Goal: Answer question/provide support

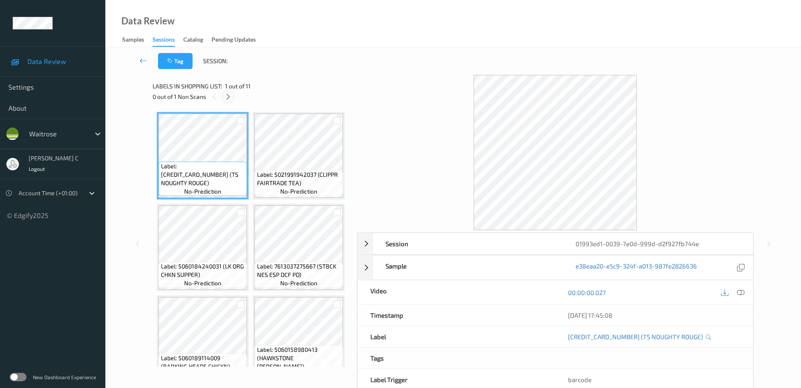
click at [228, 97] on icon at bounding box center [227, 97] width 7 height 8
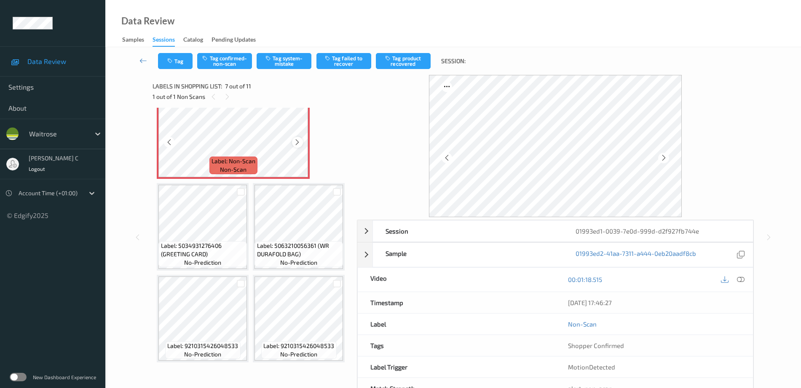
click at [294, 146] on icon at bounding box center [297, 143] width 7 height 8
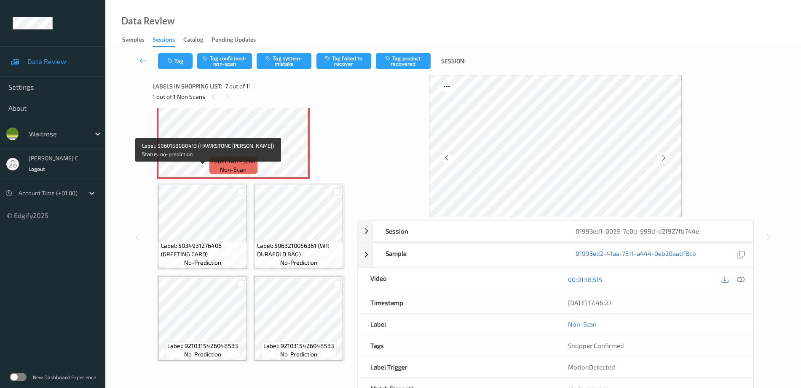
click at [257, 75] on span "Label: 5060158980413 (HAWKSTONE PREM LAGER)" at bounding box center [299, 62] width 84 height 25
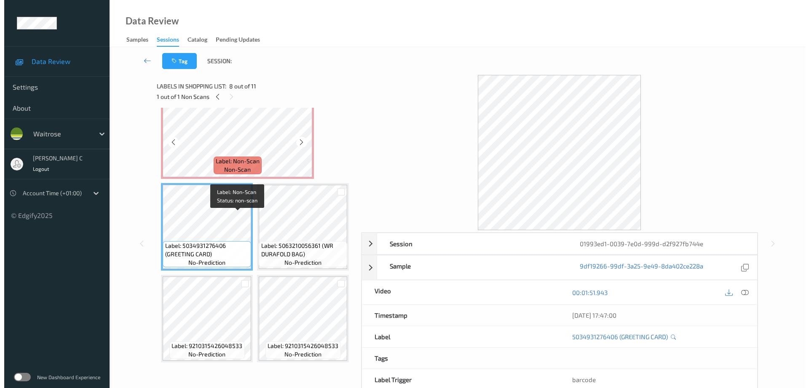
scroll to position [411, 0]
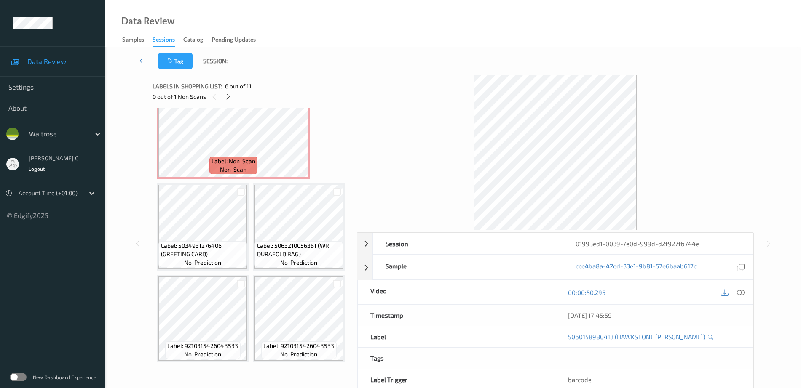
click at [738, 295] on icon at bounding box center [741, 293] width 8 height 8
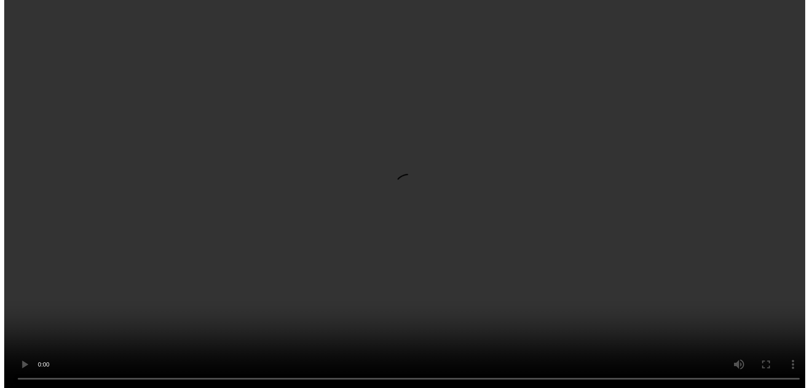
scroll to position [493, 0]
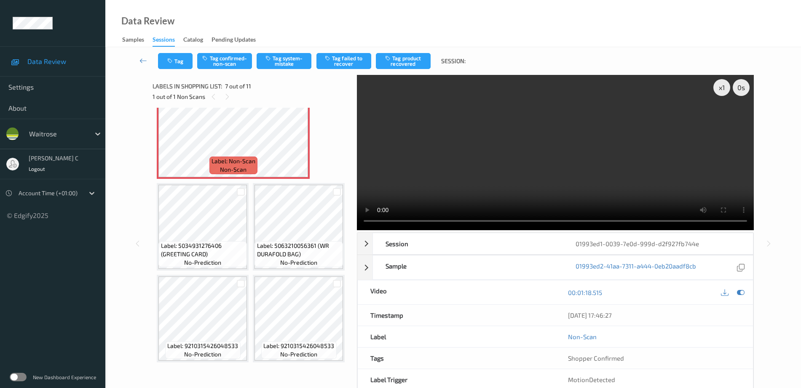
click at [237, 69] on div "Tag Tag confirmed-non-scan Tag system-mistake Tag failed to recover Tag product…" at bounding box center [453, 61] width 661 height 28
click at [281, 64] on button "Tag system-mistake" at bounding box center [283, 61] width 55 height 16
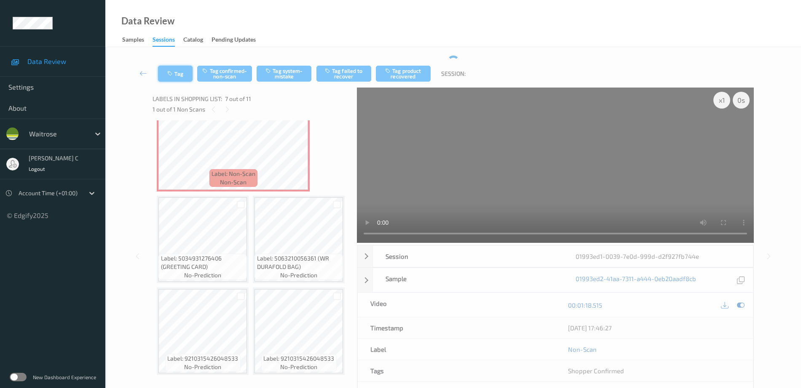
click at [173, 66] on button "Tag" at bounding box center [175, 74] width 35 height 16
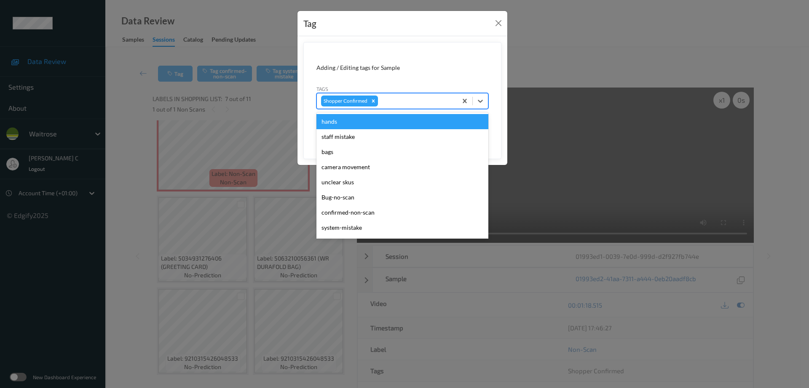
click at [390, 98] on div at bounding box center [415, 101] width 73 height 10
type input "un"
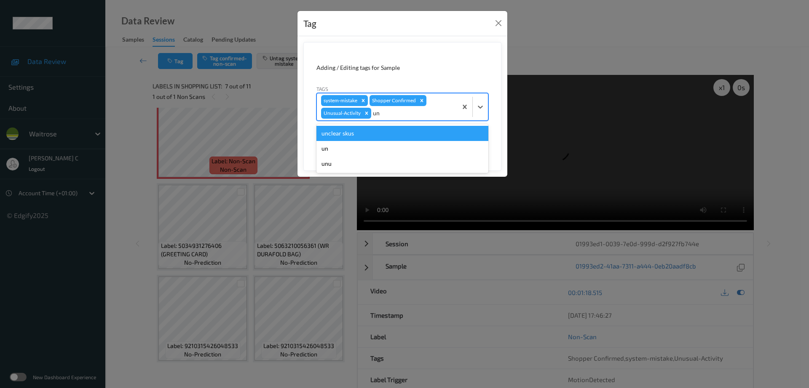
click at [339, 131] on div "unclear skus" at bounding box center [402, 133] width 172 height 15
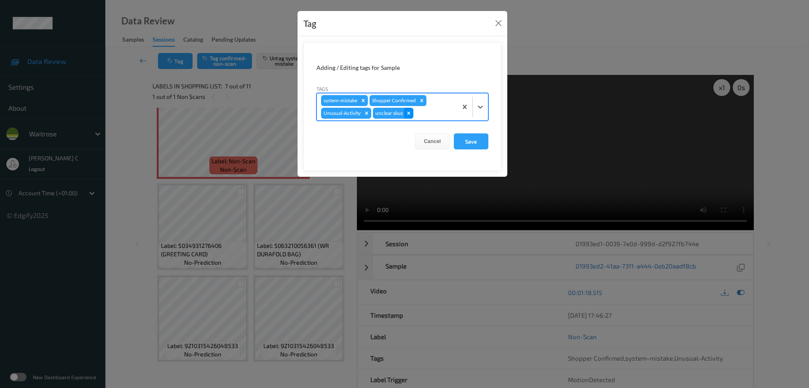
click at [411, 115] on icon "Remove unclear skus" at bounding box center [409, 113] width 6 height 6
click at [480, 149] on button "Save" at bounding box center [471, 141] width 35 height 16
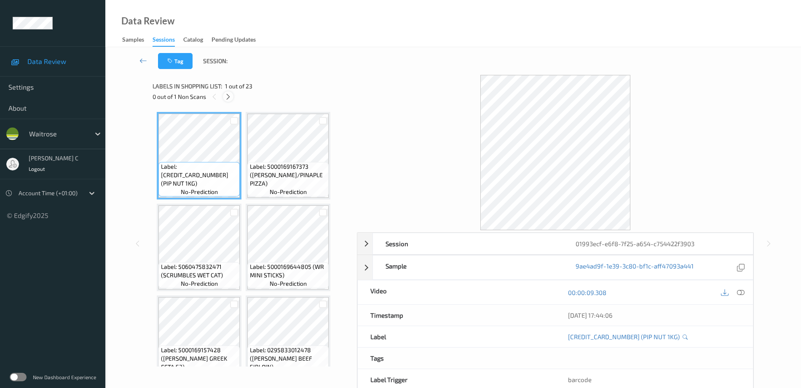
click at [226, 97] on icon at bounding box center [227, 97] width 7 height 8
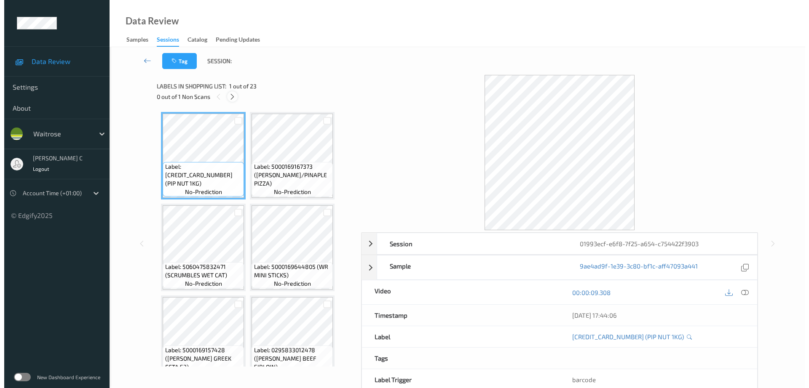
scroll to position [463, 0]
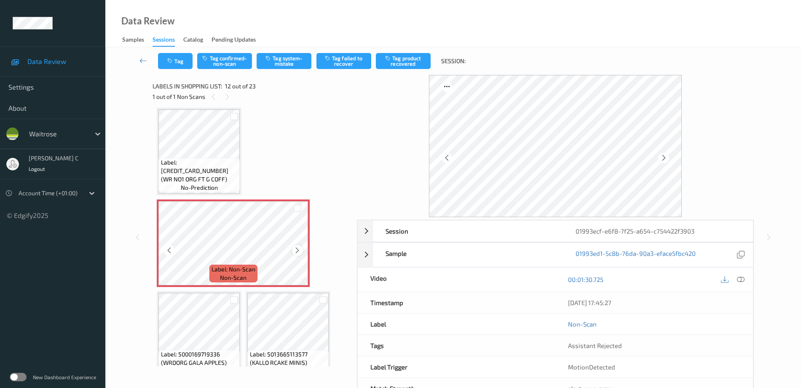
click at [299, 248] on icon at bounding box center [297, 251] width 7 height 8
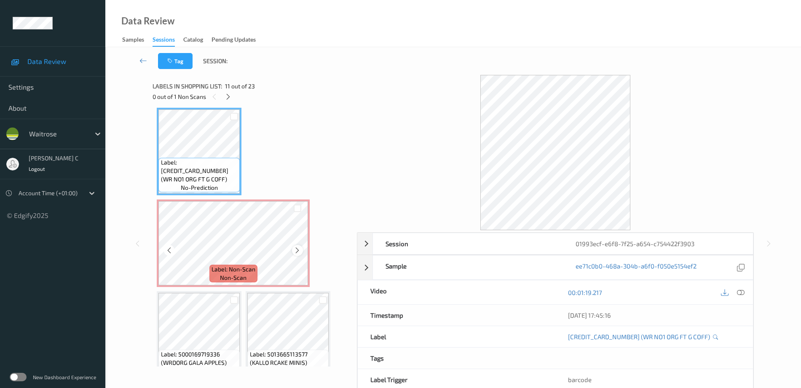
click at [296, 249] on icon at bounding box center [297, 251] width 7 height 8
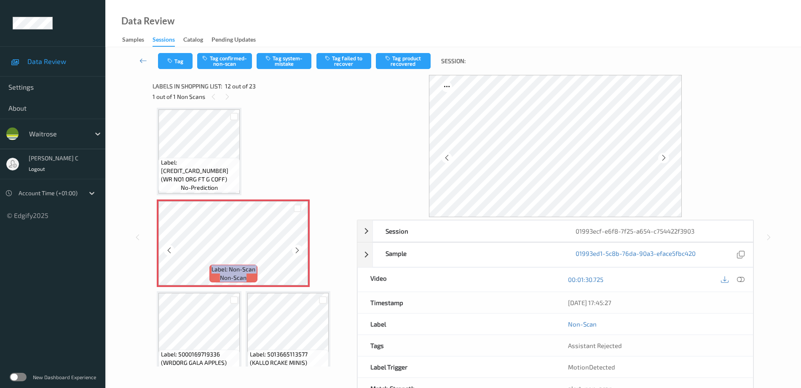
click at [296, 249] on icon at bounding box center [297, 251] width 7 height 8
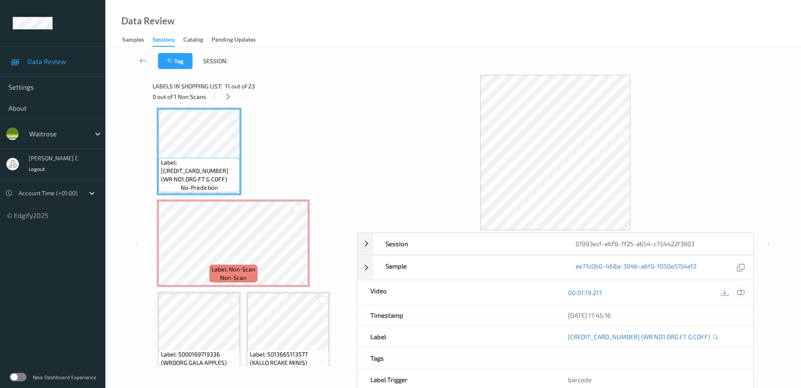
click at [739, 294] on icon at bounding box center [741, 293] width 8 height 8
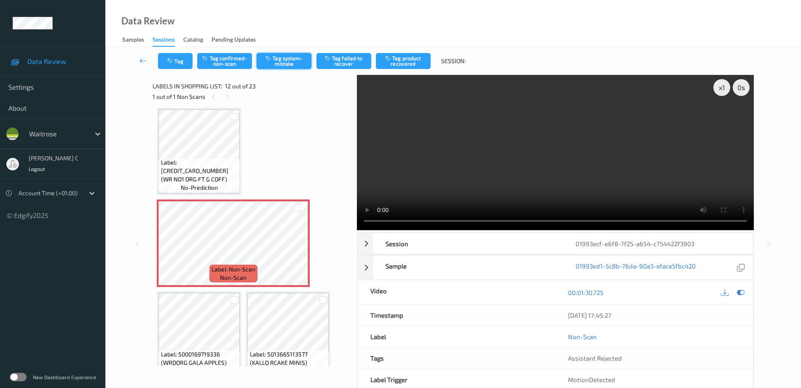
click at [295, 66] on button "Tag system-mistake" at bounding box center [283, 61] width 55 height 16
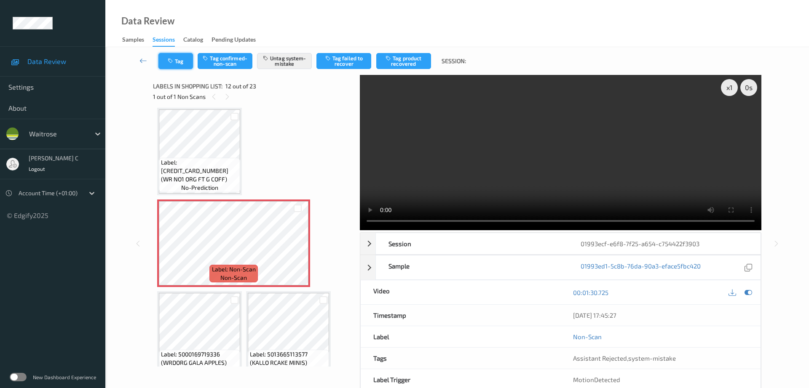
click at [170, 62] on icon "button" at bounding box center [171, 61] width 7 height 6
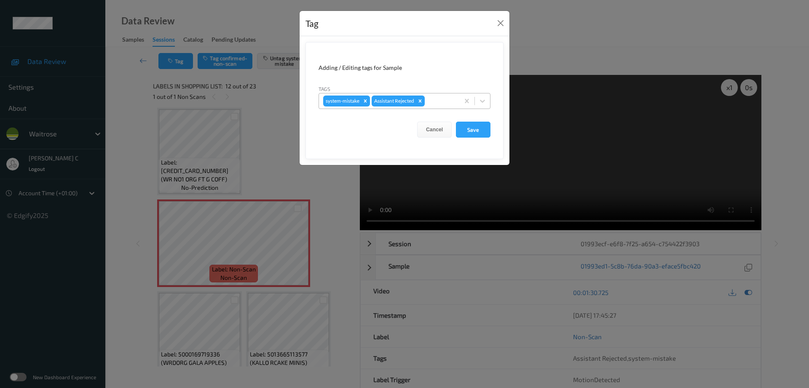
click at [446, 97] on div at bounding box center [440, 101] width 29 height 10
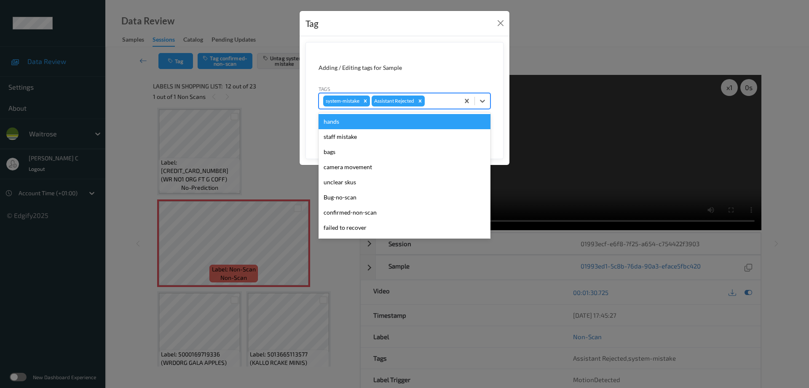
type input "b"
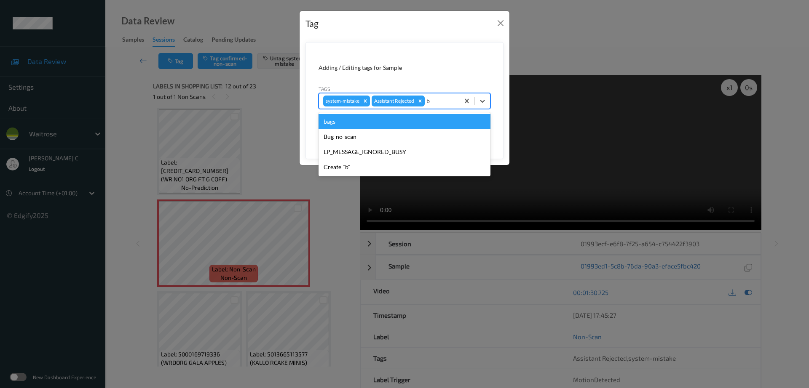
click at [344, 117] on div "bags" at bounding box center [404, 121] width 172 height 15
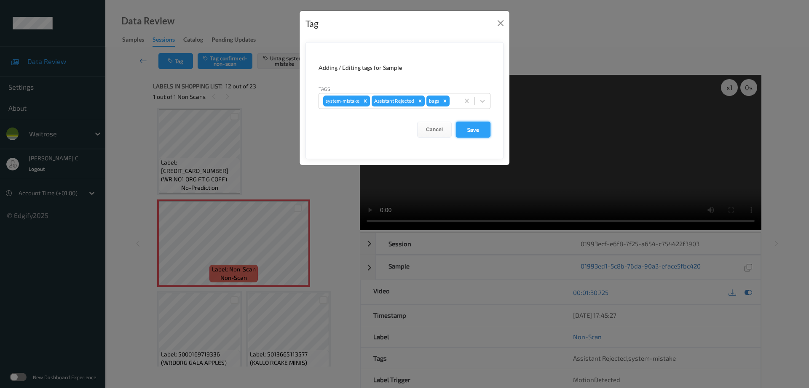
click at [473, 123] on button "Save" at bounding box center [473, 130] width 35 height 16
